Goal: Task Accomplishment & Management: Use online tool/utility

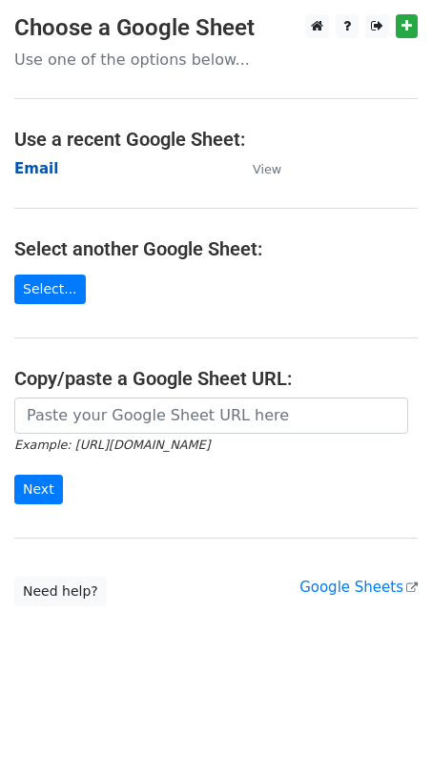
click at [34, 167] on strong "Email" at bounding box center [36, 168] width 44 height 17
click at [32, 166] on strong "Email" at bounding box center [36, 168] width 44 height 17
click at [42, 170] on strong "Email" at bounding box center [36, 168] width 44 height 17
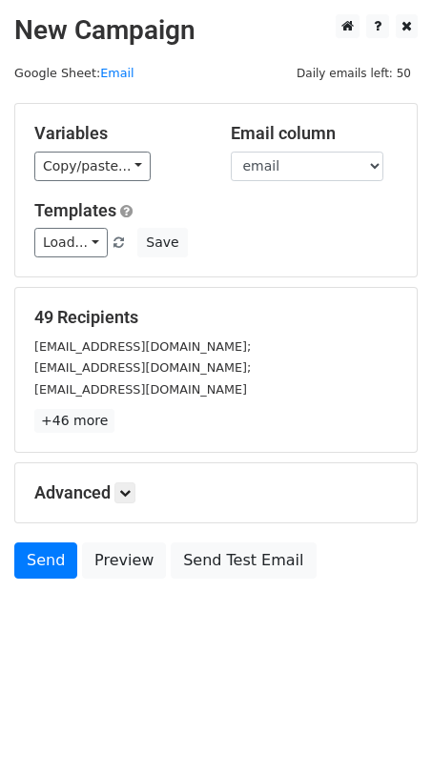
click at [88, 307] on h5 "49 Recipients" at bounding box center [215, 317] width 363 height 21
click at [78, 431] on link "+46 more" at bounding box center [74, 421] width 80 height 24
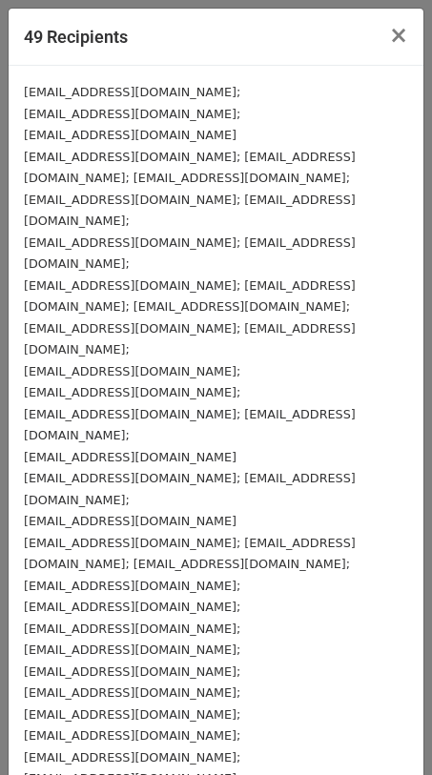
click at [83, 90] on small "business@yousui.io;" at bounding box center [132, 92] width 216 height 14
click at [389, 36] on span "×" at bounding box center [398, 35] width 19 height 27
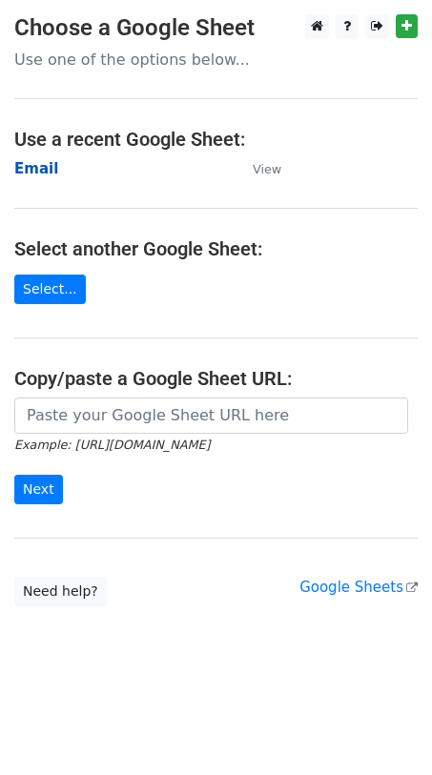
click at [37, 168] on strong "Email" at bounding box center [36, 168] width 44 height 17
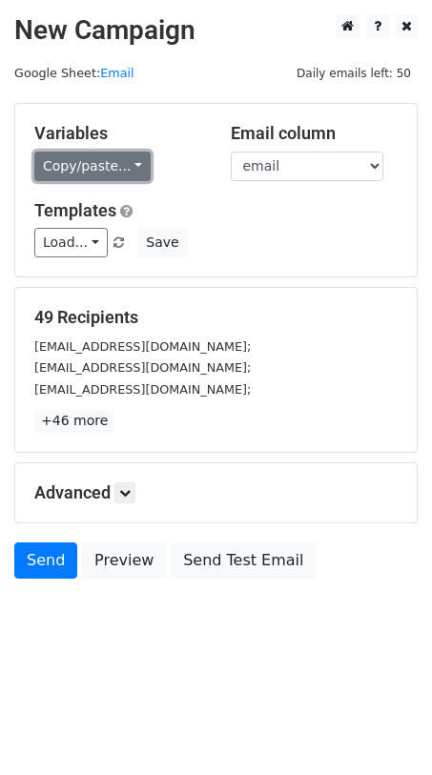
click at [109, 168] on link "Copy/paste..." at bounding box center [92, 166] width 116 height 30
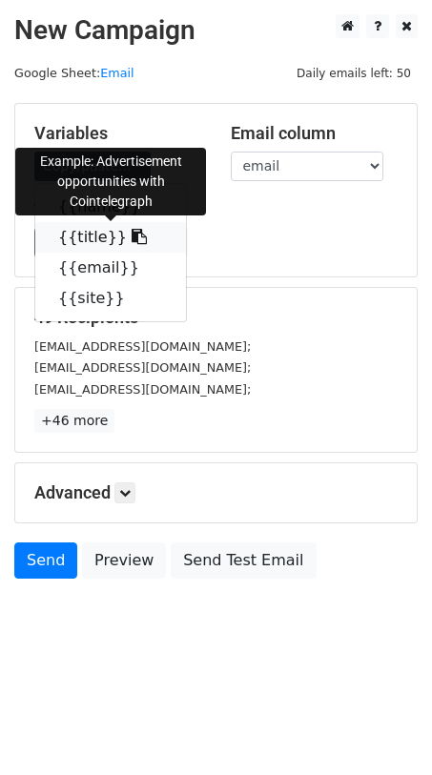
click at [93, 236] on link "{{title}}" at bounding box center [110, 237] width 151 height 30
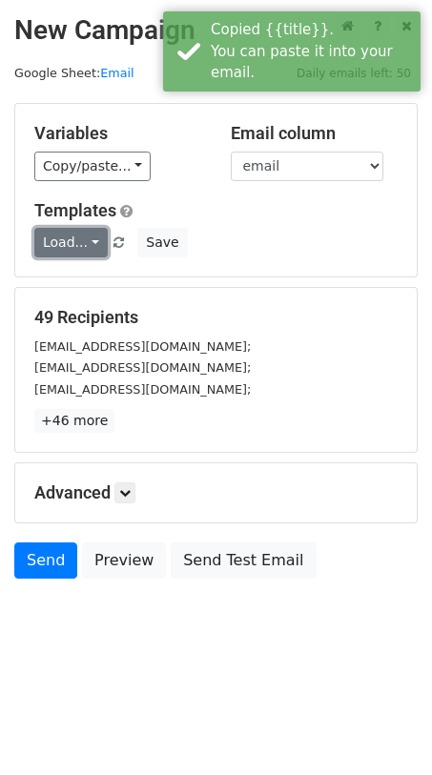
click at [71, 239] on link "Load..." at bounding box center [70, 243] width 73 height 30
click at [83, 241] on link "Load..." at bounding box center [70, 243] width 73 height 30
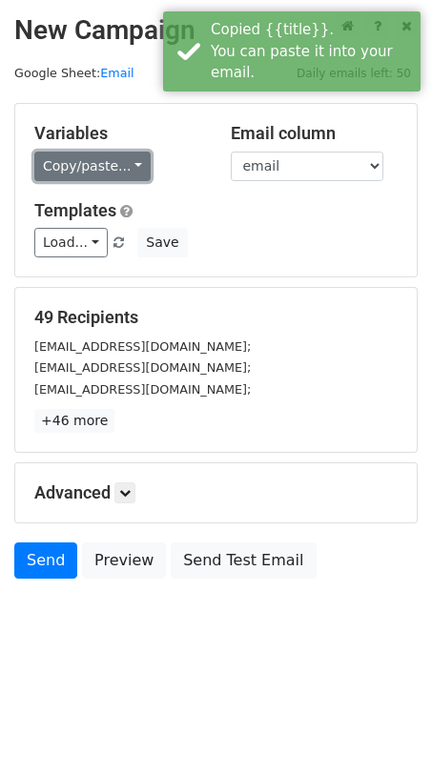
click at [83, 165] on link "Copy/paste..." at bounding box center [92, 166] width 116 height 30
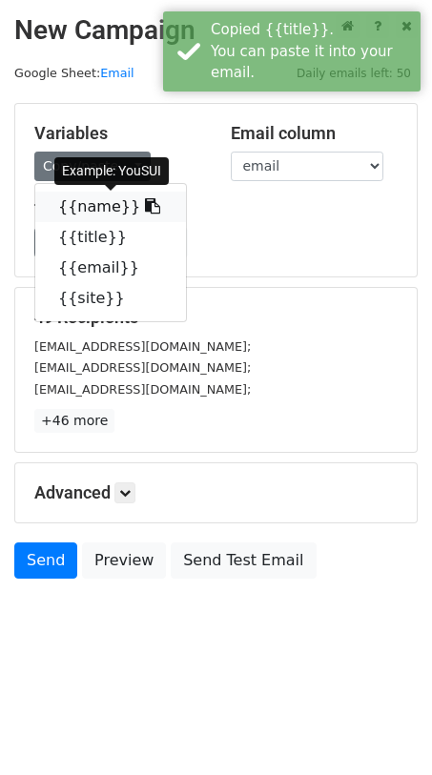
click at [84, 206] on link "{{name}}" at bounding box center [110, 206] width 151 height 30
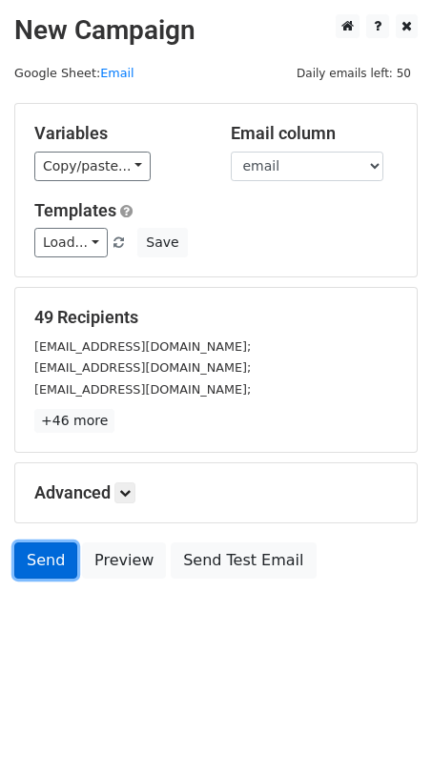
click at [44, 558] on link "Send" at bounding box center [45, 560] width 63 height 36
